Goal: Task Accomplishment & Management: Complete application form

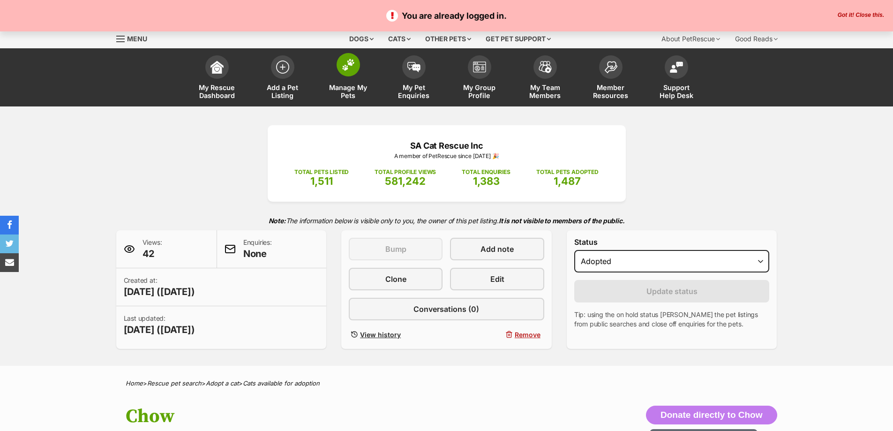
click at [336, 69] on link "Manage My Pets" at bounding box center [349, 79] width 66 height 56
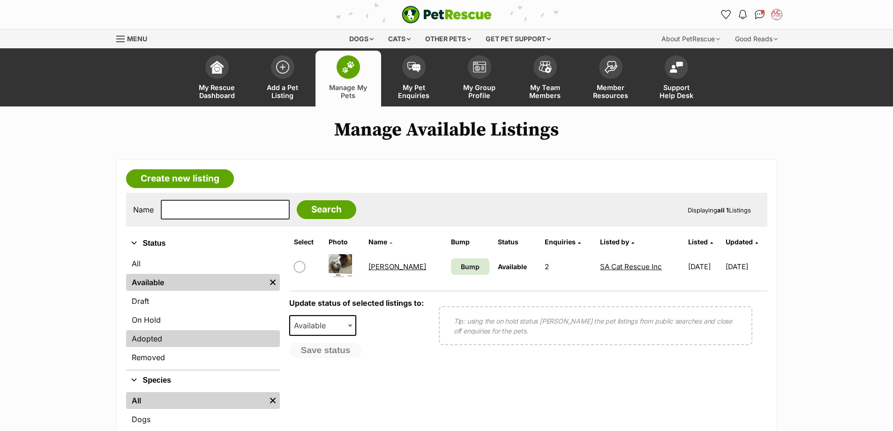
click at [176, 333] on link "Adopted" at bounding box center [203, 338] width 154 height 17
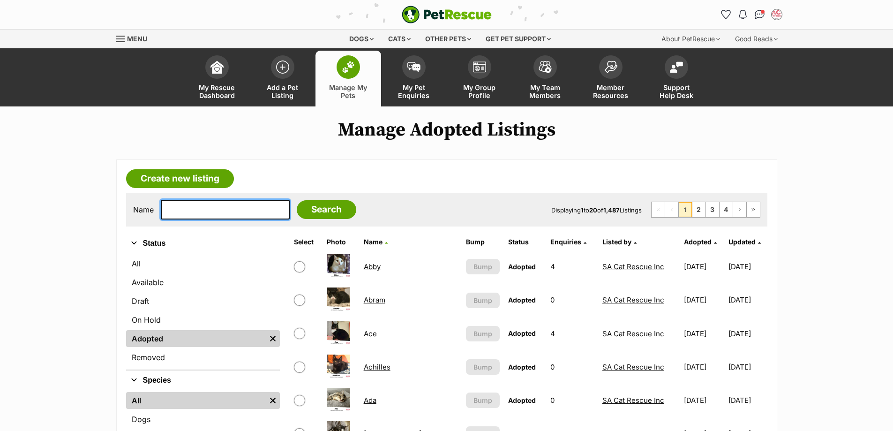
click at [212, 215] on input "text" at bounding box center [225, 210] width 129 height 20
type input "rosie"
click at [297, 200] on input "Search" at bounding box center [327, 209] width 60 height 19
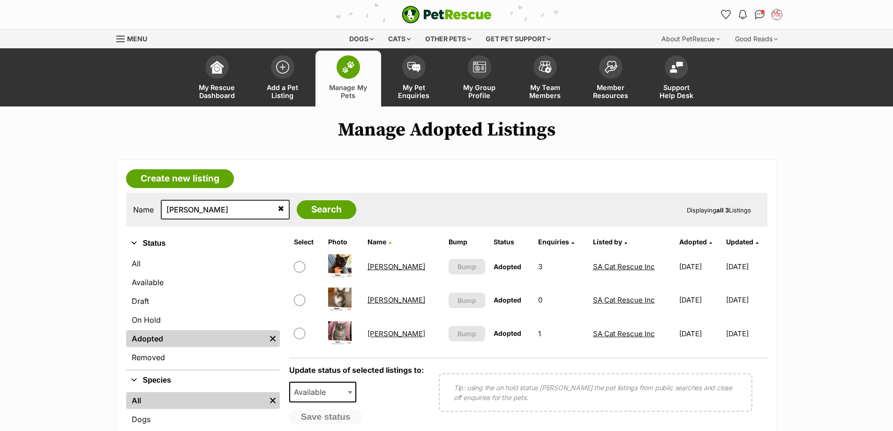
click at [378, 333] on link "Rosie" at bounding box center [397, 333] width 58 height 9
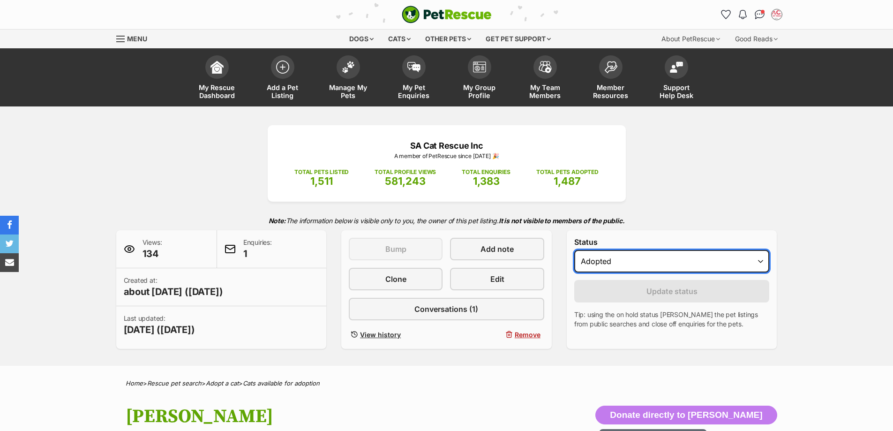
click at [638, 265] on select "Draft - not available as listing has enquires Available On hold Adopted" at bounding box center [673, 261] width 196 height 23
select select "active"
click at [575, 250] on select "Draft - not available as listing has enquires Available On hold Adopted" at bounding box center [673, 261] width 196 height 23
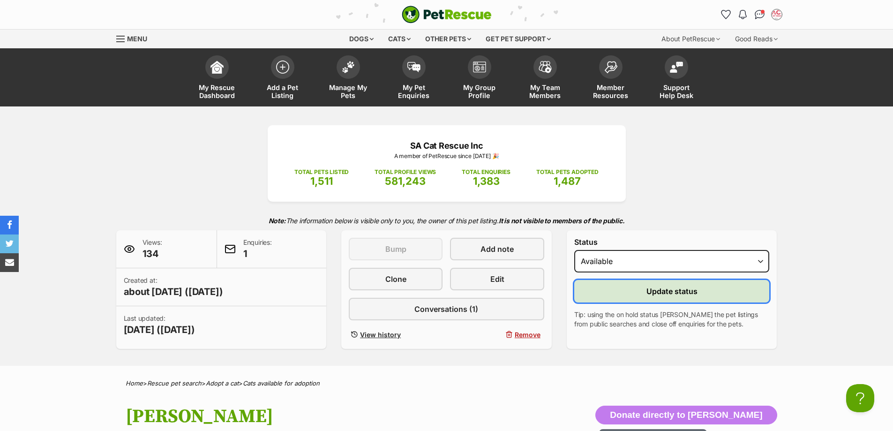
click at [648, 295] on span "Update status" at bounding box center [672, 291] width 51 height 11
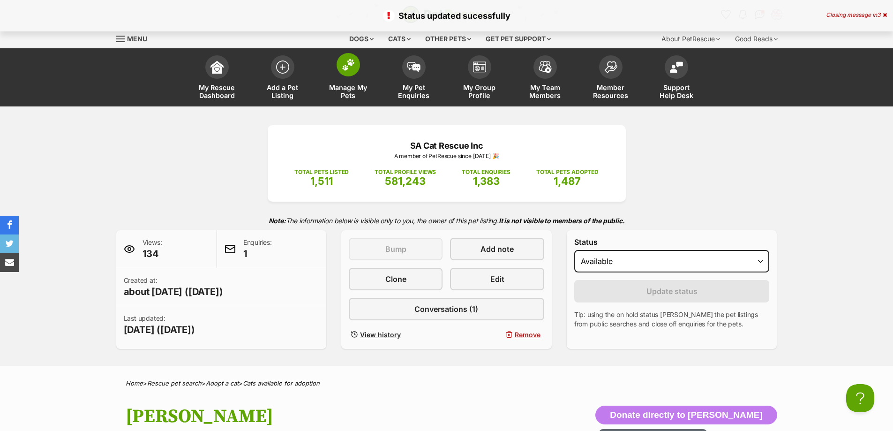
click at [344, 70] on img at bounding box center [348, 65] width 13 height 12
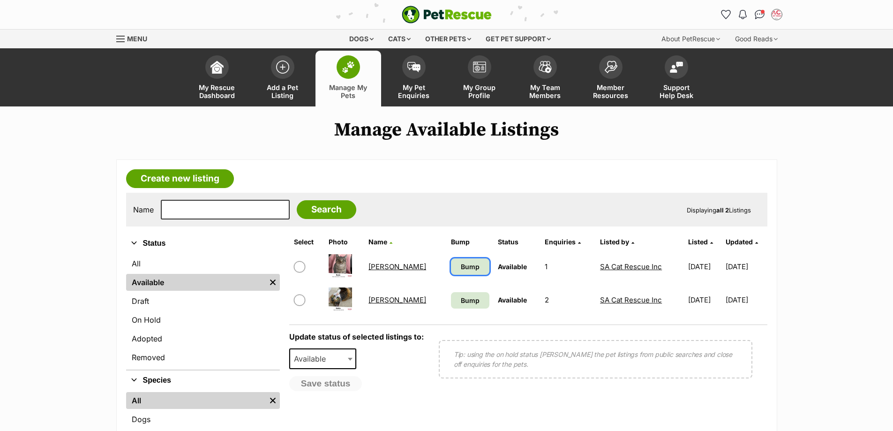
click at [451, 262] on link "Bump" at bounding box center [470, 266] width 38 height 16
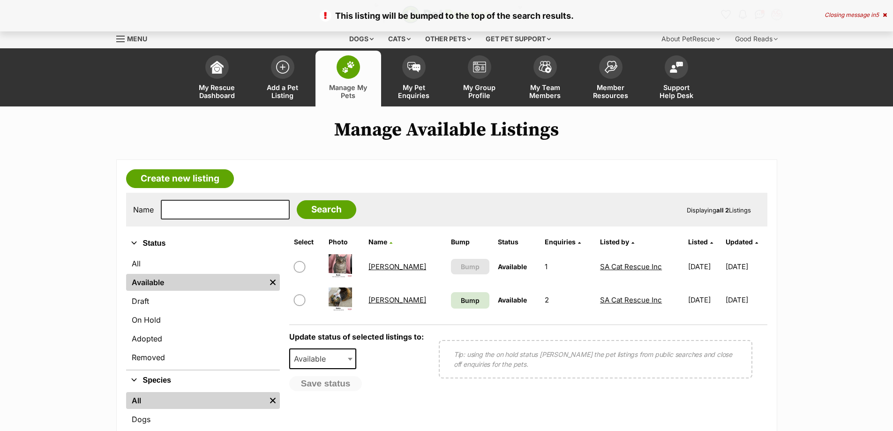
click at [381, 265] on link "Rosie" at bounding box center [398, 266] width 58 height 9
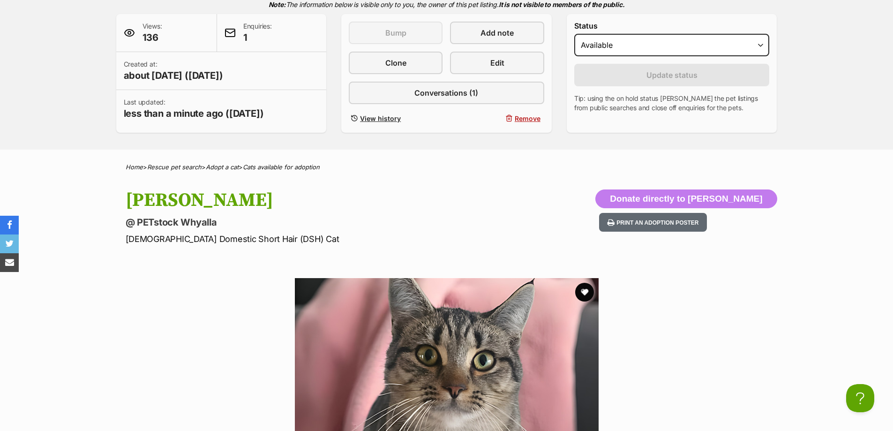
scroll to position [94, 0]
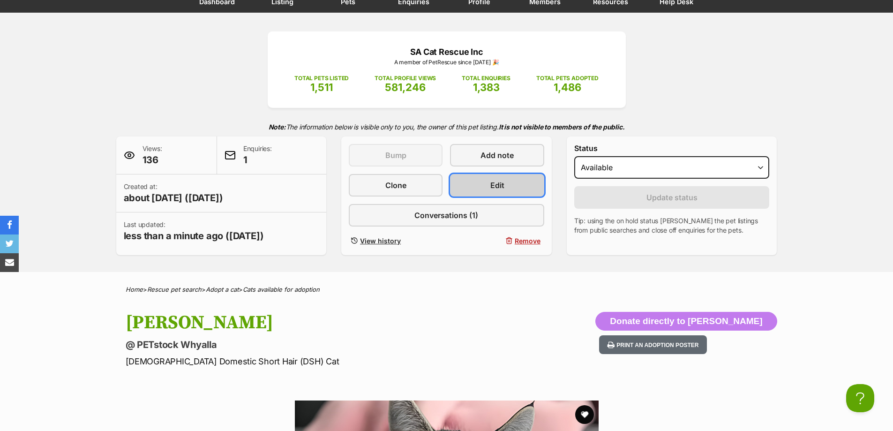
click at [493, 186] on span "Edit" at bounding box center [498, 185] width 14 height 11
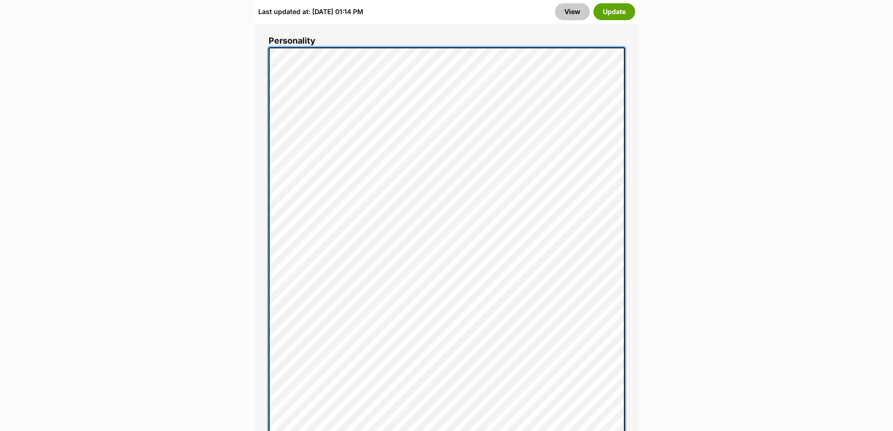
scroll to position [802, 0]
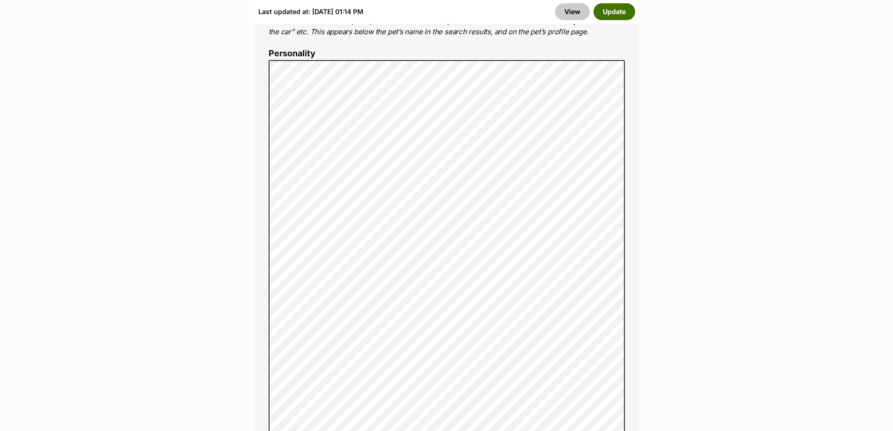
click at [604, 10] on button "Update" at bounding box center [615, 11] width 42 height 17
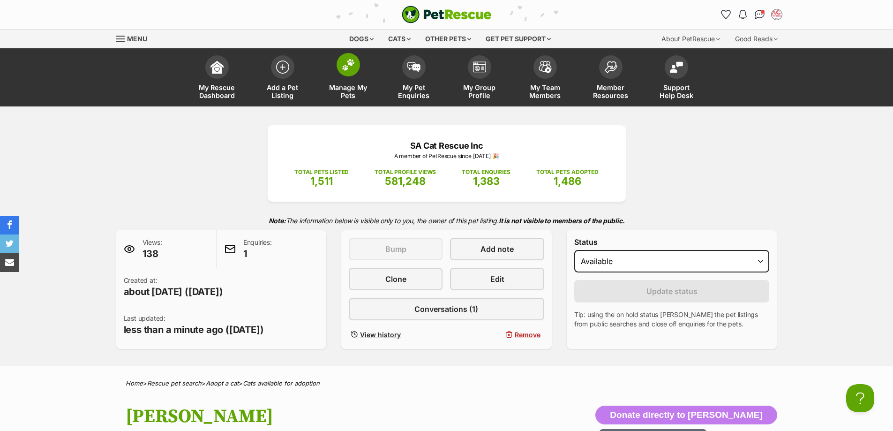
click at [346, 61] on img at bounding box center [348, 65] width 13 height 12
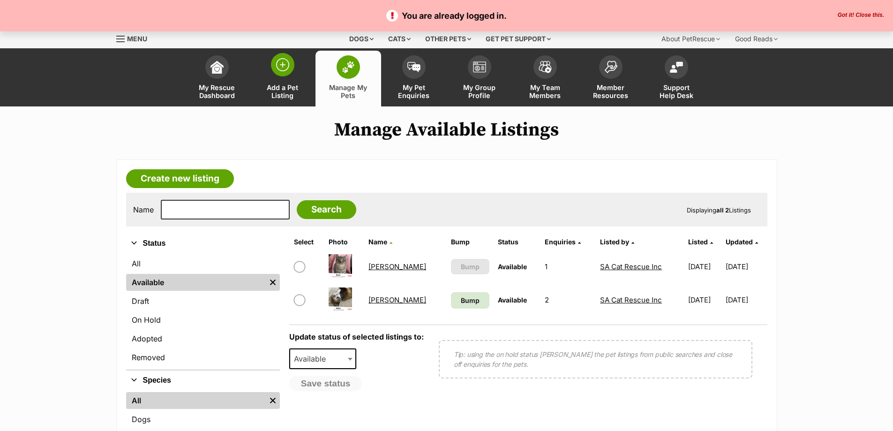
click at [280, 68] on img at bounding box center [282, 64] width 13 height 13
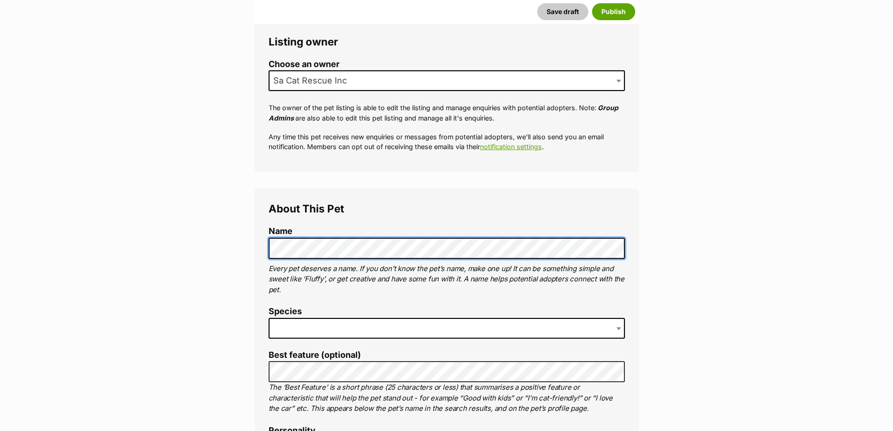
scroll to position [188, 0]
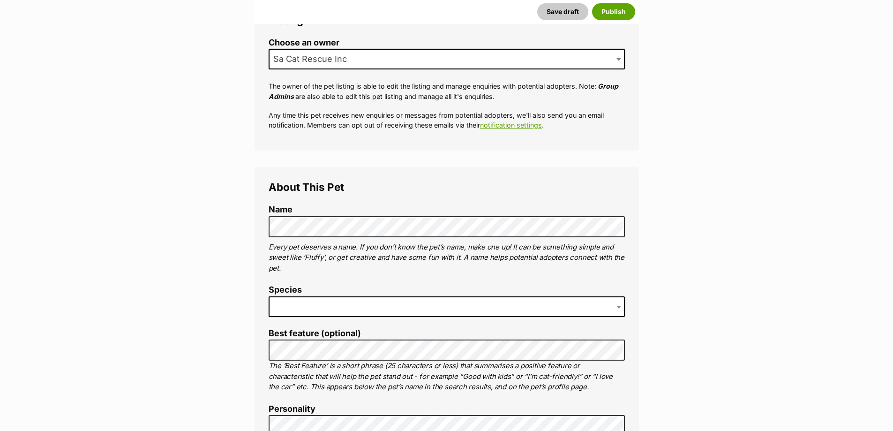
click at [335, 306] on span at bounding box center [447, 306] width 356 height 21
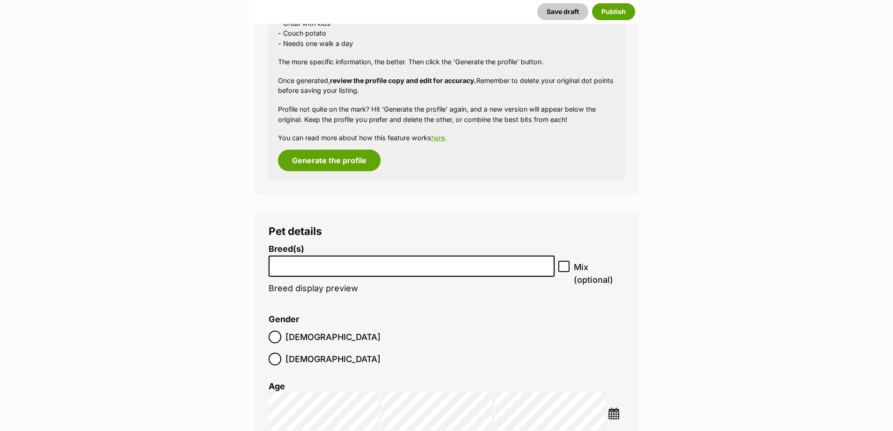
scroll to position [1032, 0]
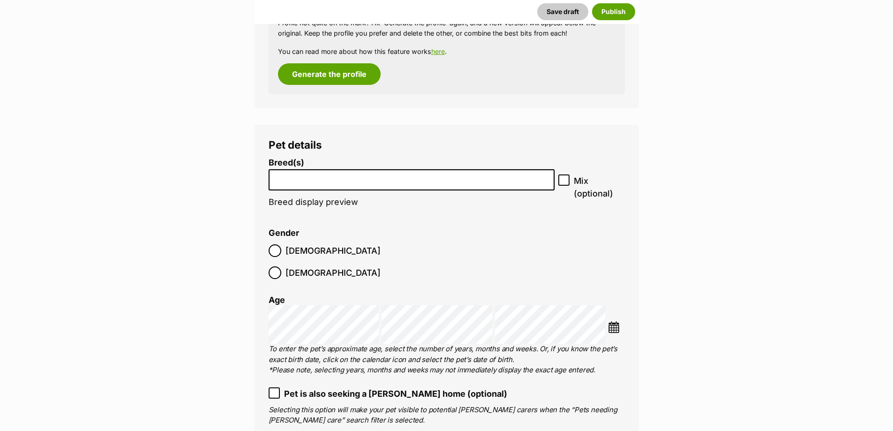
click at [383, 175] on input "search" at bounding box center [412, 178] width 280 height 10
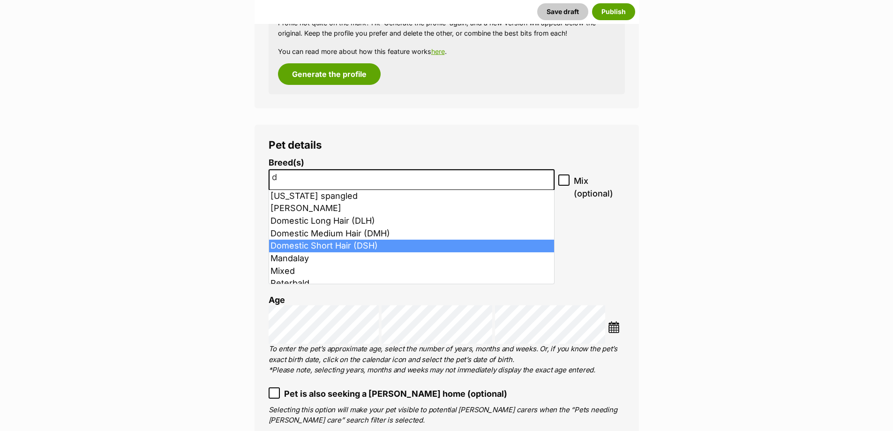
type input "d"
select select "252102"
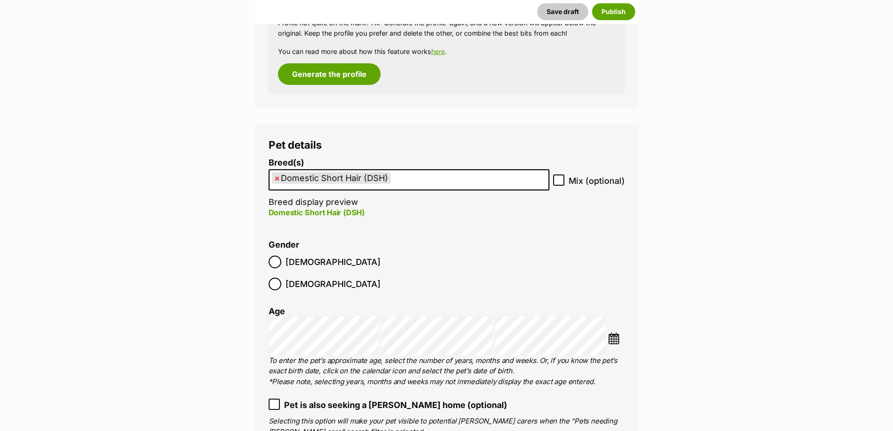
click at [617, 333] on img at bounding box center [614, 339] width 12 height 12
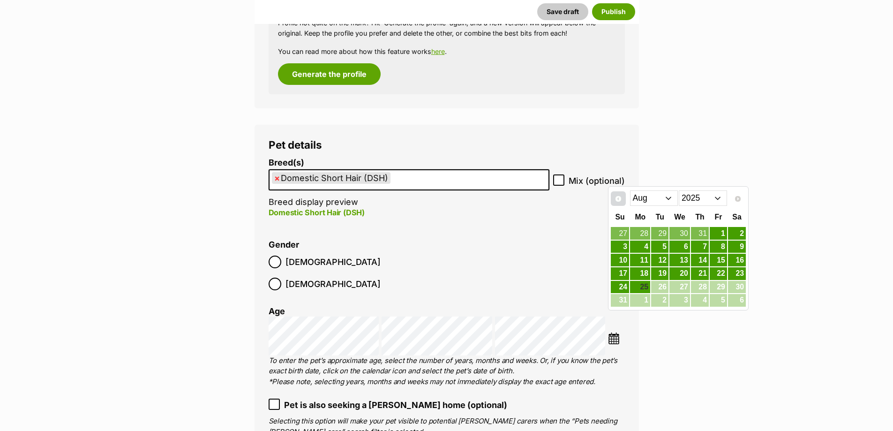
click at [620, 195] on span "Prev" at bounding box center [619, 199] width 8 height 8
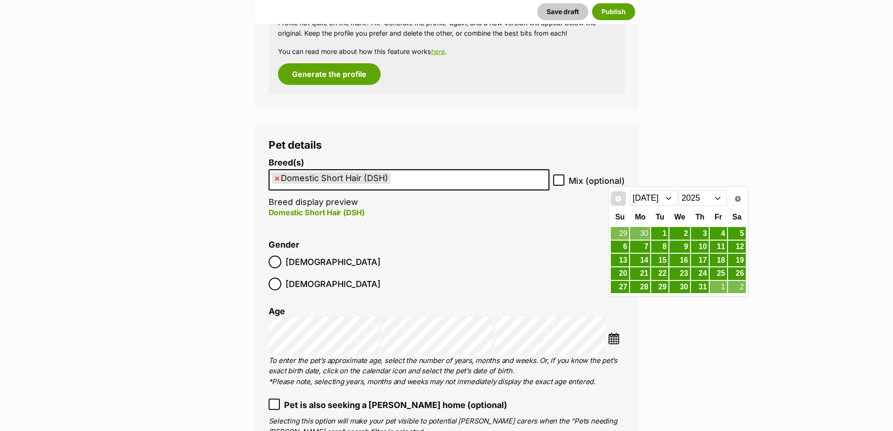
click at [620, 195] on span "Prev" at bounding box center [619, 199] width 8 height 8
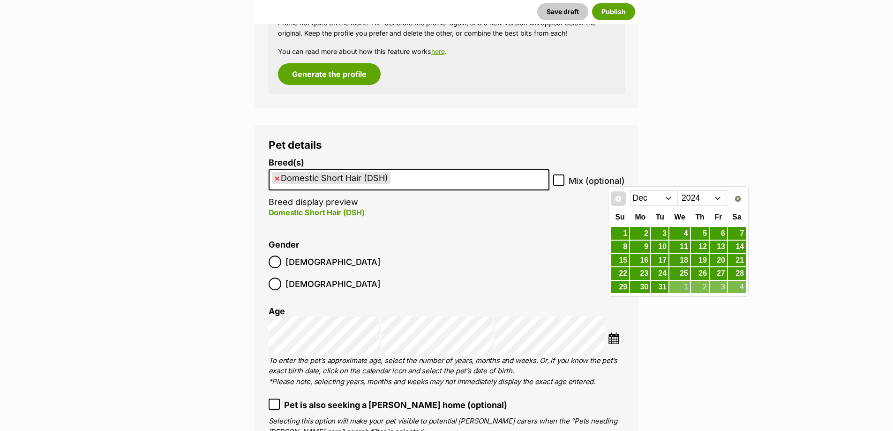
click at [620, 195] on span "Prev" at bounding box center [619, 199] width 8 height 8
click at [741, 199] on span "Next" at bounding box center [739, 199] width 8 height 8
click at [618, 261] on link "15" at bounding box center [620, 260] width 18 height 12
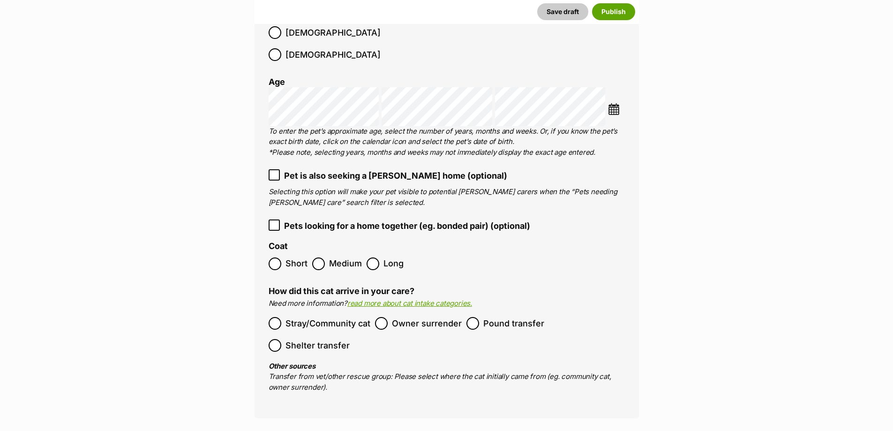
scroll to position [1266, 0]
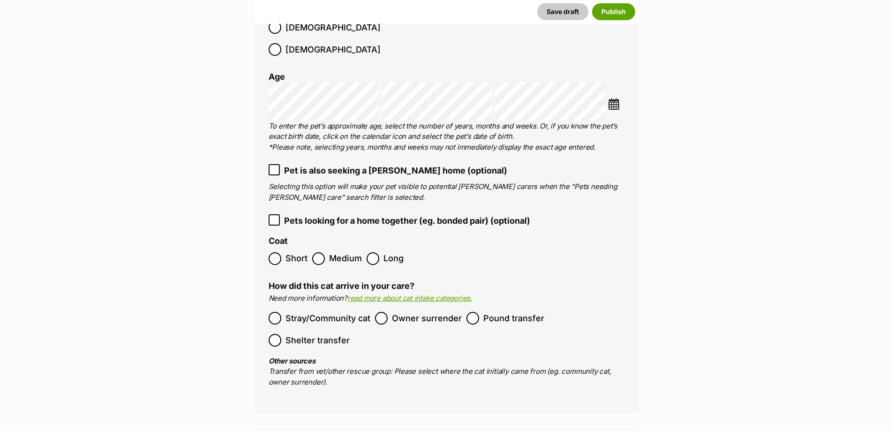
click at [305, 252] on span "Short" at bounding box center [297, 258] width 22 height 13
click at [333, 312] on span "Stray/Community cat" at bounding box center [328, 318] width 85 height 13
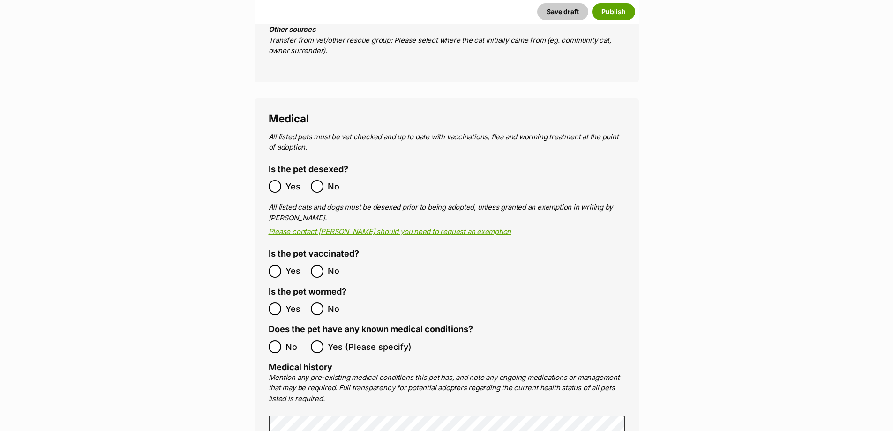
scroll to position [1641, 0]
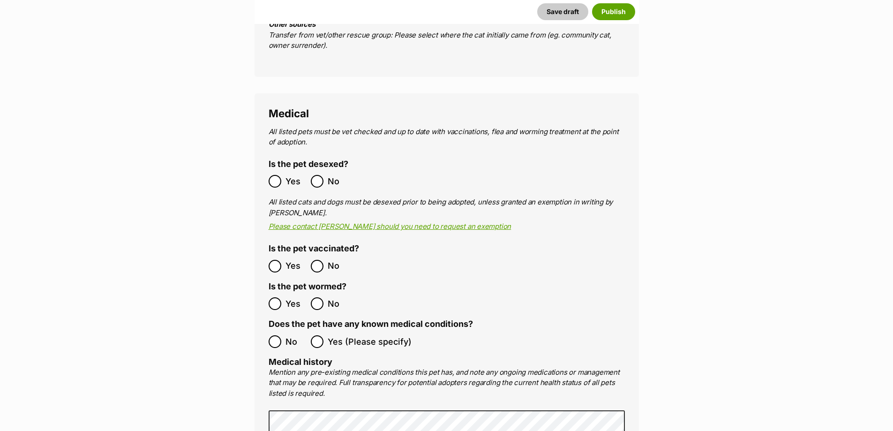
click at [287, 175] on span "Yes" at bounding box center [296, 181] width 21 height 13
click at [290, 255] on ol "Yes No" at bounding box center [358, 266] width 178 height 22
click at [294, 260] on span "Yes" at bounding box center [296, 266] width 21 height 13
click at [288, 297] on span "Yes" at bounding box center [296, 303] width 21 height 13
click at [288, 335] on span "No" at bounding box center [296, 341] width 21 height 13
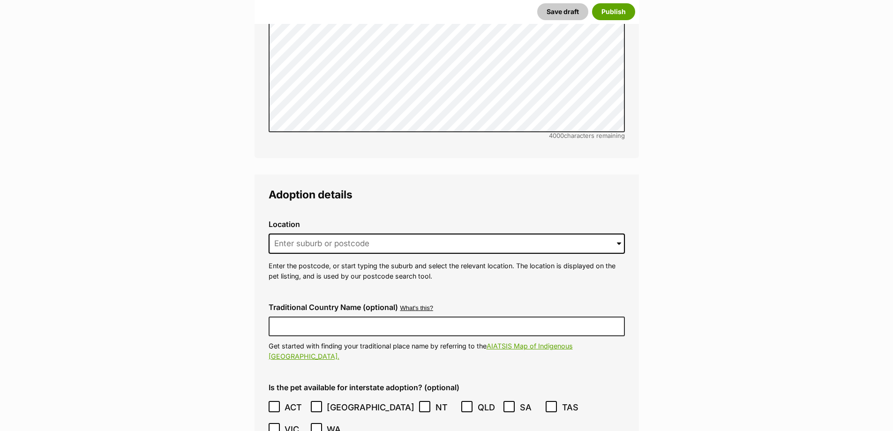
scroll to position [2157, 0]
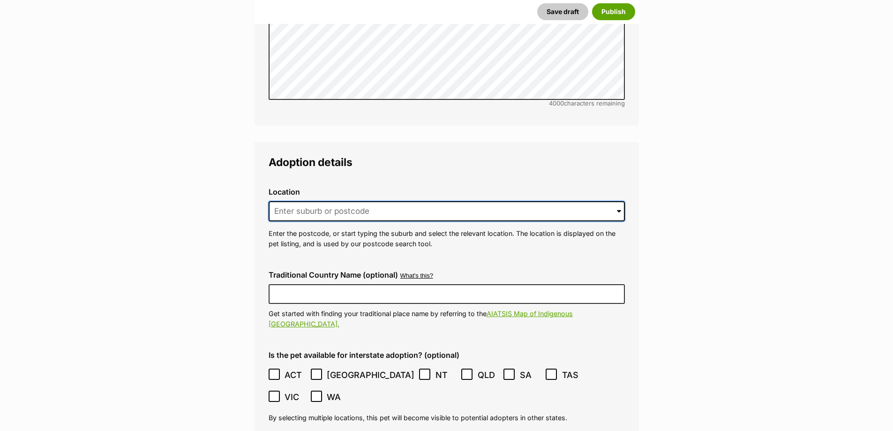
click at [406, 201] on input at bounding box center [447, 211] width 356 height 21
click at [426, 201] on input at bounding box center [447, 211] width 356 height 21
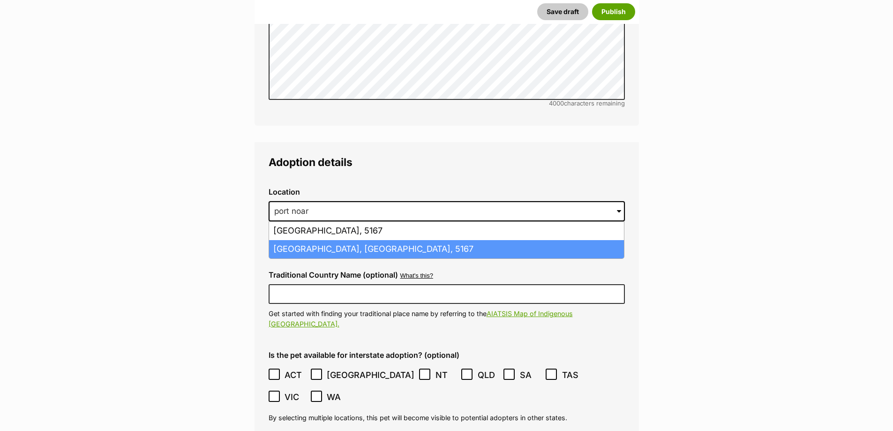
click at [423, 240] on li "Port Noarlunga, South Australia, 5167" at bounding box center [446, 249] width 355 height 18
type input "Port Noarlunga, South Australia, 5167"
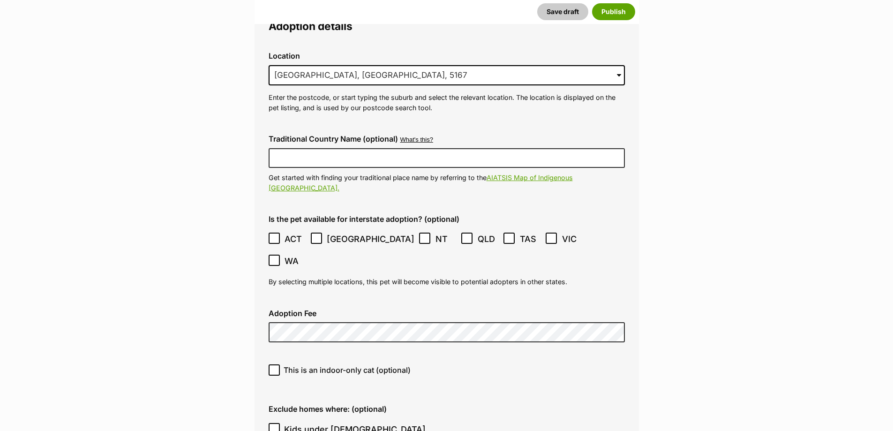
scroll to position [2298, 0]
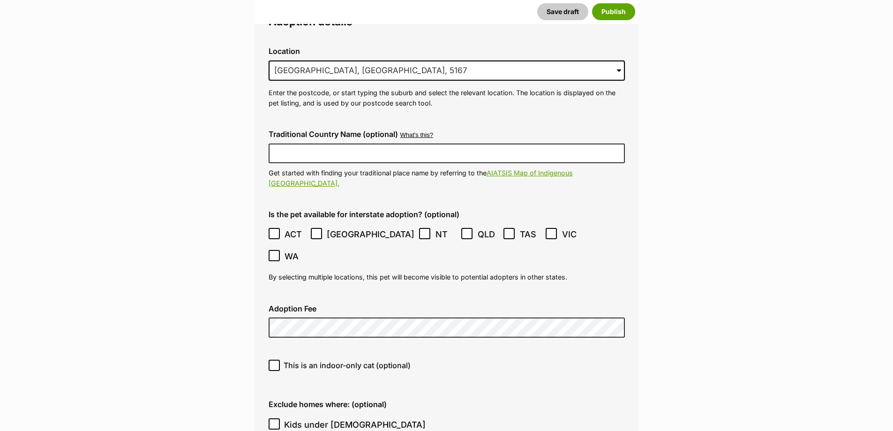
click at [355, 360] on span "This is an indoor-only cat (optional)" at bounding box center [347, 365] width 127 height 11
click at [280, 360] on input "This is an indoor-only cat (optional)" at bounding box center [274, 365] width 11 height 11
checkbox input "true"
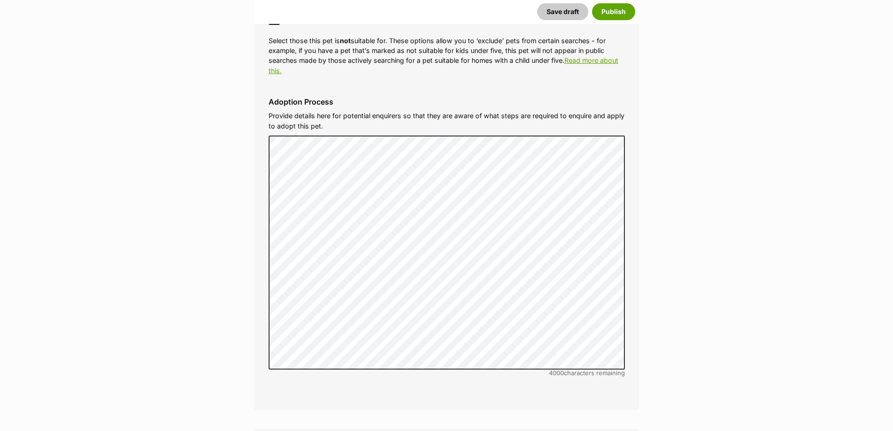
scroll to position [3002, 0]
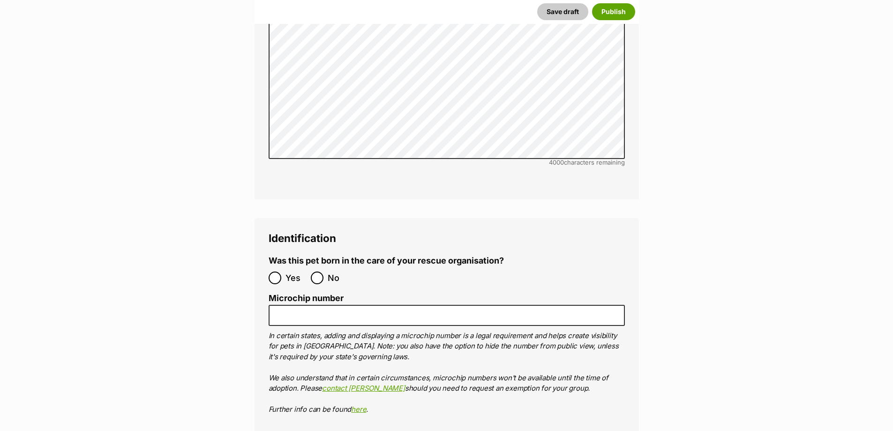
click at [331, 272] on span "No" at bounding box center [338, 278] width 21 height 13
click at [324, 272] on input "No" at bounding box center [317, 278] width 13 height 13
radio input "true"
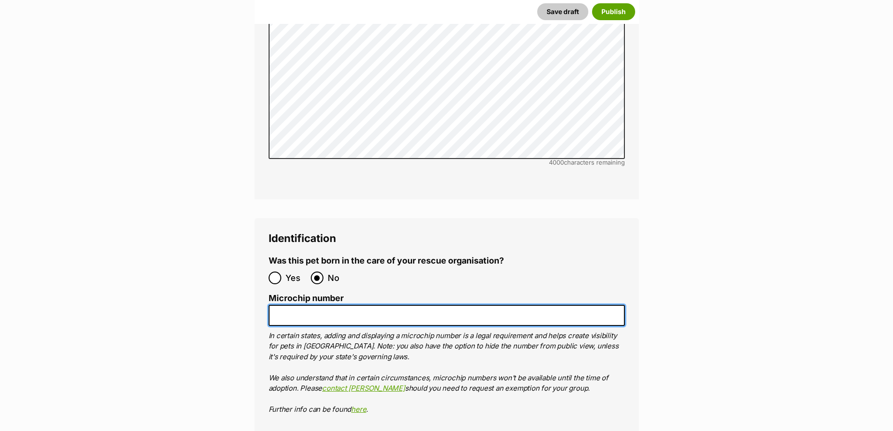
click at [391, 305] on input "Microchip number" at bounding box center [447, 315] width 356 height 21
paste input "991003002766215"
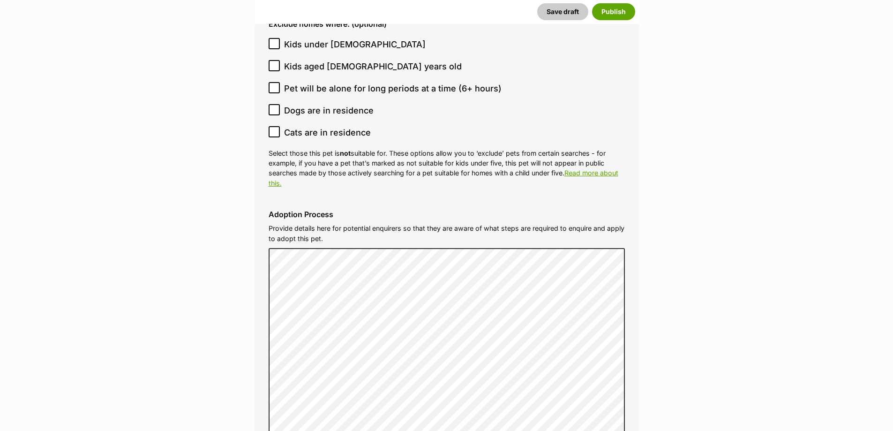
scroll to position [2673, 0]
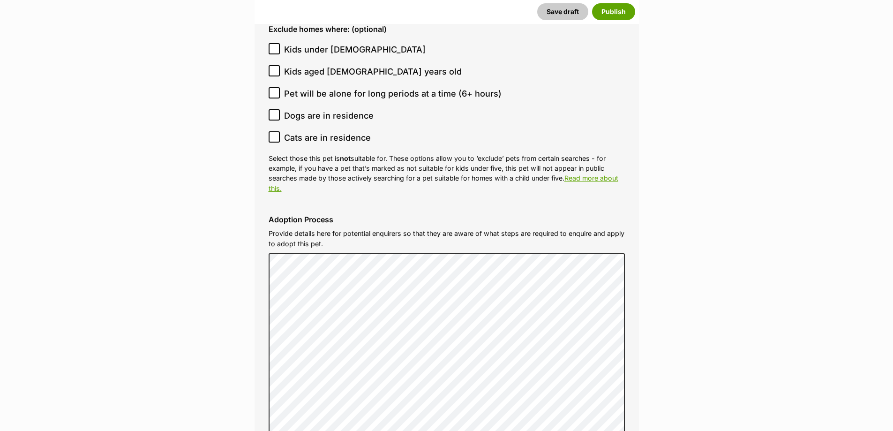
type input "991003002766215"
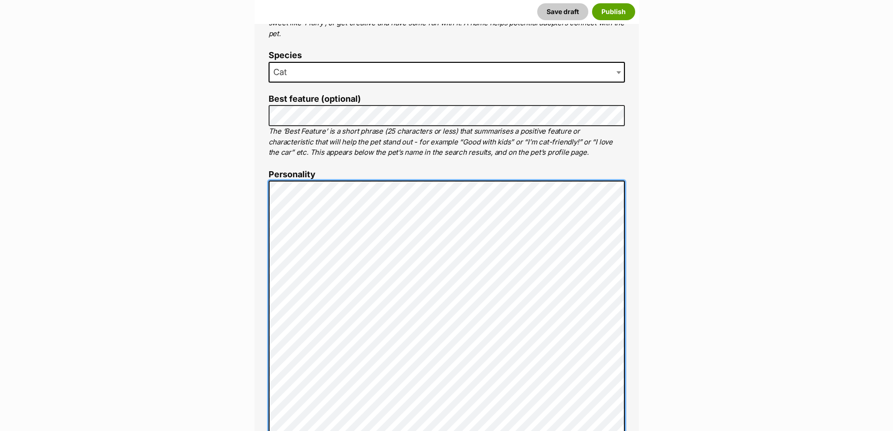
scroll to position [488, 0]
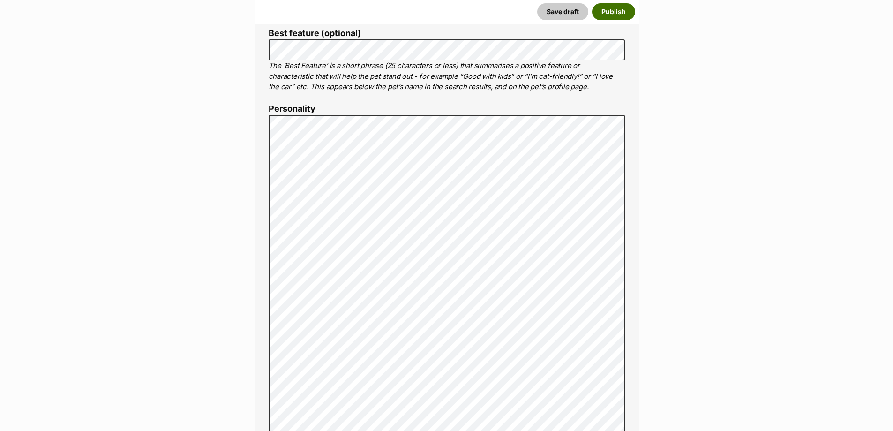
click at [598, 9] on button "Publish" at bounding box center [613, 11] width 43 height 17
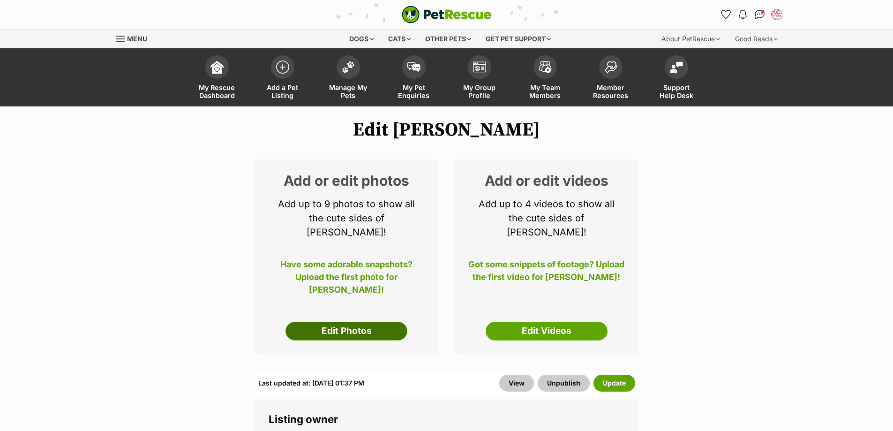
click at [351, 322] on link "Edit Photos" at bounding box center [347, 331] width 122 height 19
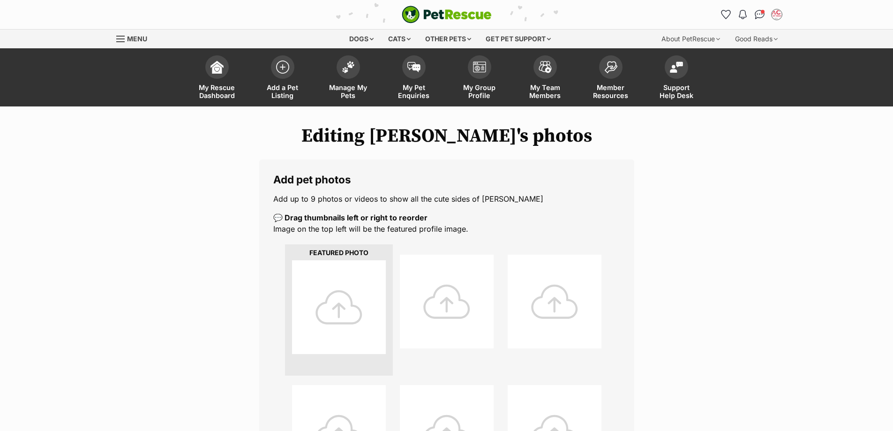
click at [348, 316] on div at bounding box center [339, 307] width 94 height 94
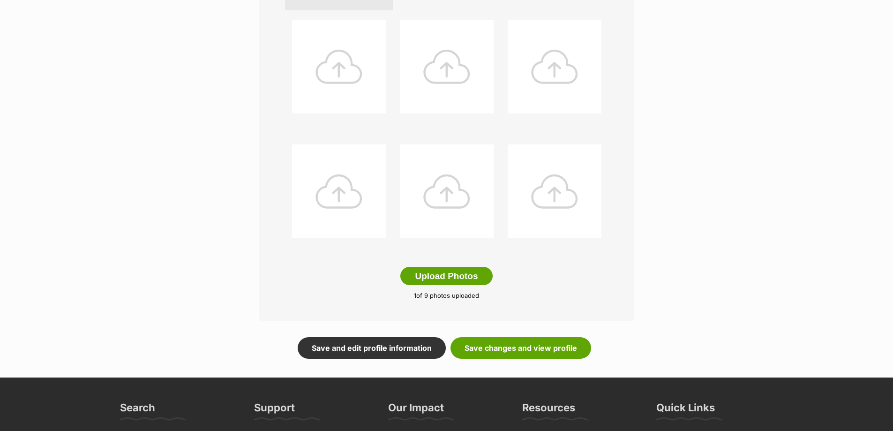
scroll to position [375, 0]
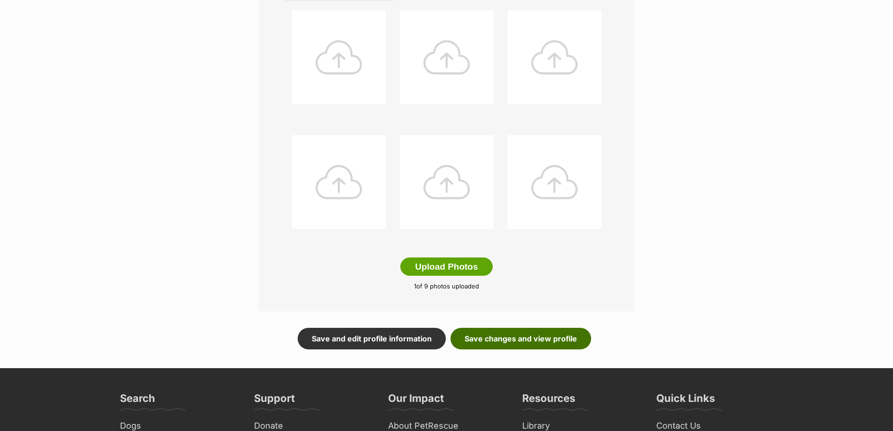
click at [582, 339] on link "Save changes and view profile" at bounding box center [521, 339] width 141 height 22
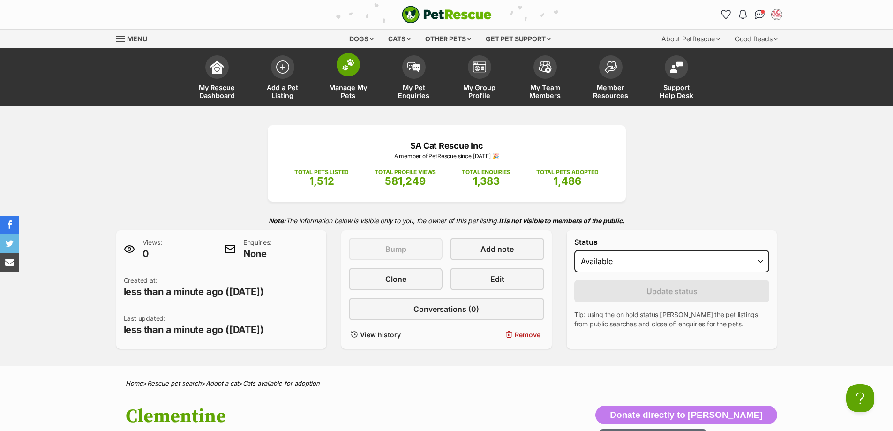
click at [336, 61] on link "Manage My Pets" at bounding box center [349, 79] width 66 height 56
